Goal: Task Accomplishment & Management: Use online tool/utility

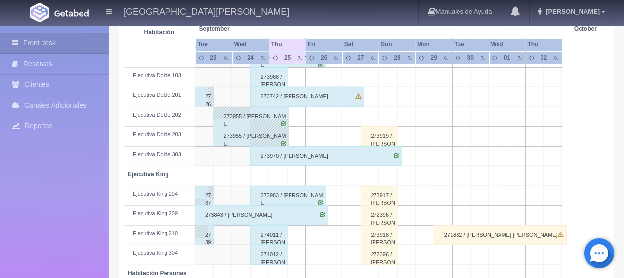
scroll to position [527, 0]
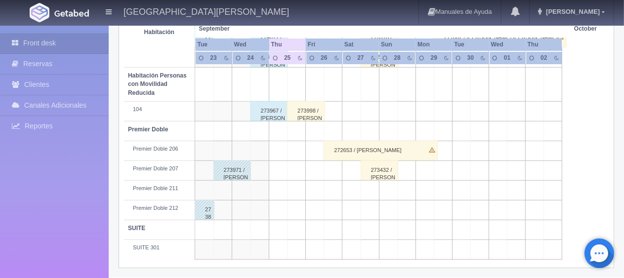
click at [302, 114] on div "273998 / [PERSON_NAME]" at bounding box center [306, 111] width 38 height 20
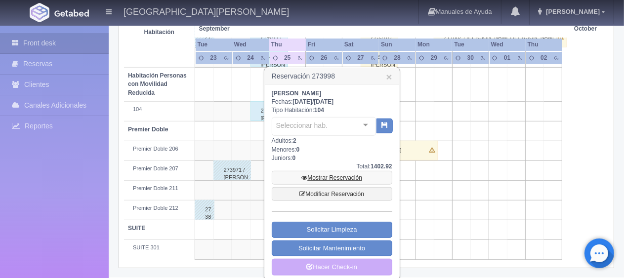
click at [332, 173] on link "Mostrar Reservación" at bounding box center [332, 178] width 121 height 14
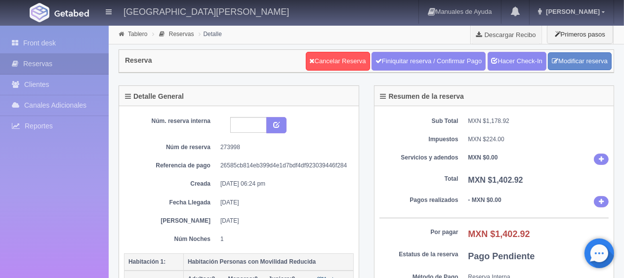
scroll to position [99, 0]
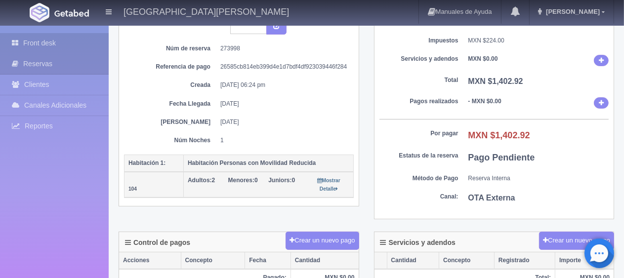
click at [62, 43] on link "Front desk" at bounding box center [54, 43] width 109 height 20
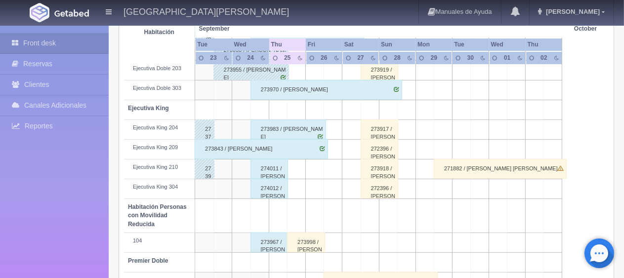
scroll to position [445, 0]
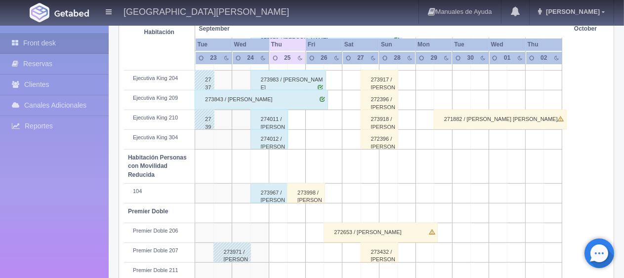
click at [305, 196] on div "273998 / [PERSON_NAME]" at bounding box center [306, 193] width 38 height 20
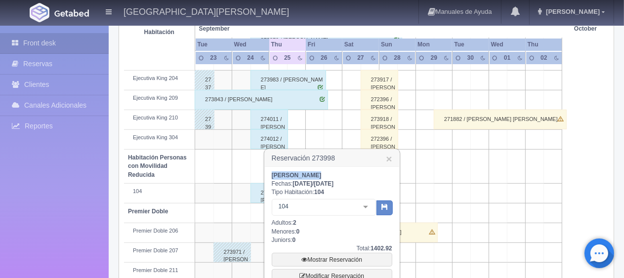
drag, startPoint x: 308, startPoint y: 179, endPoint x: 267, endPoint y: 175, distance: 41.7
click at [267, 175] on div "Jesús Hilario Fechas: 2025-09-25 / 2025-09-26 Tipo Habitación: 104 104 Habitaci…" at bounding box center [332, 264] width 134 height 195
copy b "Jesús Hilario"
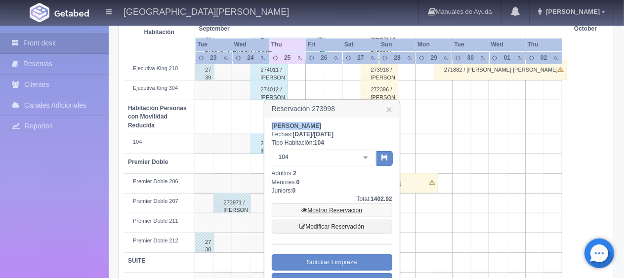
click at [322, 206] on link "Mostrar Reservación" at bounding box center [332, 211] width 121 height 14
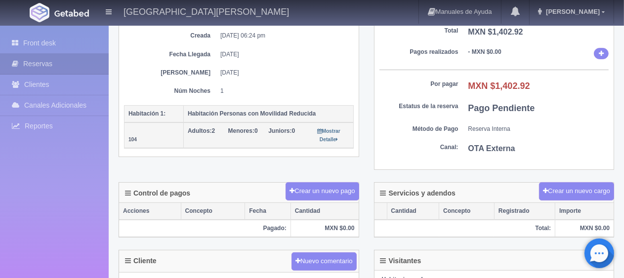
scroll to position [297, 0]
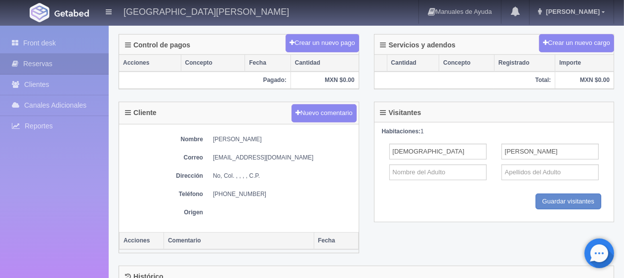
drag, startPoint x: 208, startPoint y: 190, endPoint x: 284, endPoint y: 191, distance: 76.6
click at [284, 191] on dl "Teléfono [PHONE_NUMBER]" at bounding box center [239, 194] width 230 height 8
copy dd "[PHONE_NUMBER]"
click at [166, 127] on div "Nombre [PERSON_NAME] [EMAIL_ADDRESS][DOMAIN_NAME] Dirección No, Col. , , , , C.…" at bounding box center [239, 179] width 240 height 108
click at [67, 48] on link "Front desk" at bounding box center [54, 43] width 109 height 20
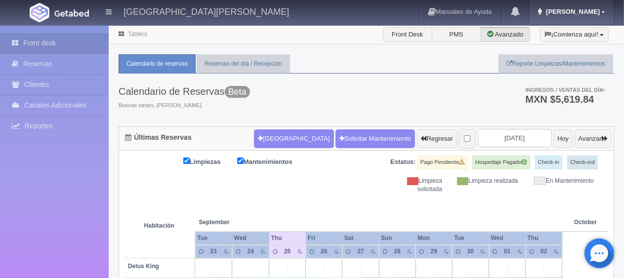
click at [601, 7] on link "Jessica" at bounding box center [572, 12] width 84 height 24
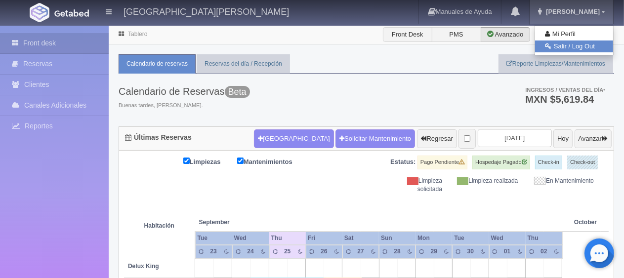
click at [575, 46] on link "Salir / Log Out" at bounding box center [574, 47] width 78 height 12
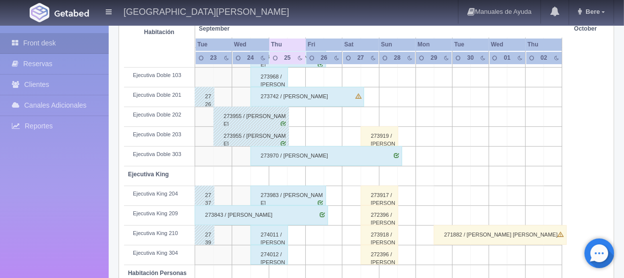
scroll to position [131, 0]
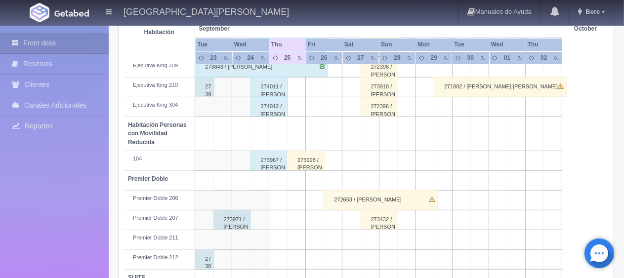
click at [275, 88] on div "274011 / [PERSON_NAME]" at bounding box center [270, 87] width 38 height 20
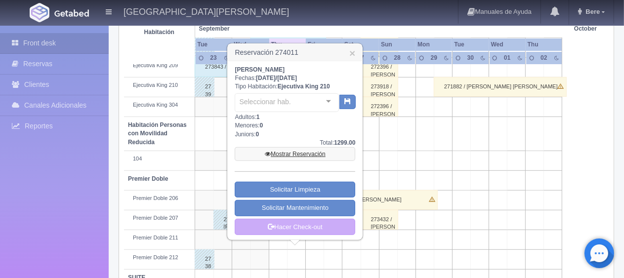
scroll to position [527, 0]
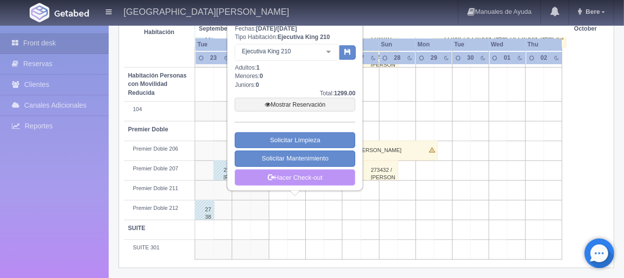
click at [282, 173] on link "Hacer Check-out" at bounding box center [295, 178] width 121 height 17
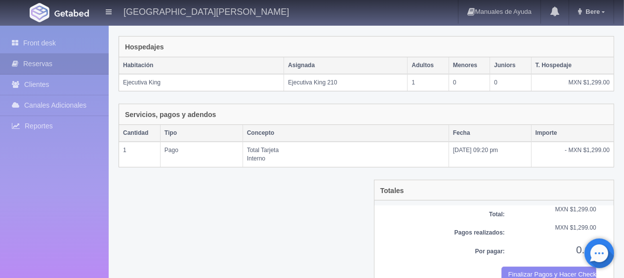
scroll to position [167, 0]
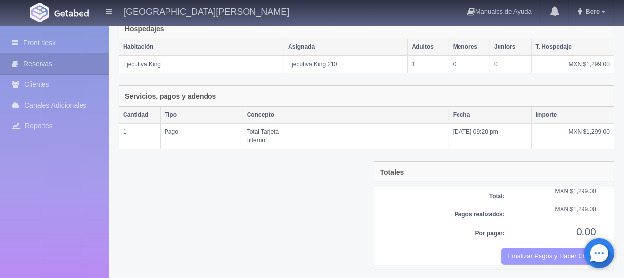
click at [511, 257] on button "Finalizar Pagos y Hacer Checkout" at bounding box center [549, 257] width 95 height 16
click at [356, 38] on div at bounding box center [367, 38] width 498 height 0
